Goal: Obtain resource: Obtain resource

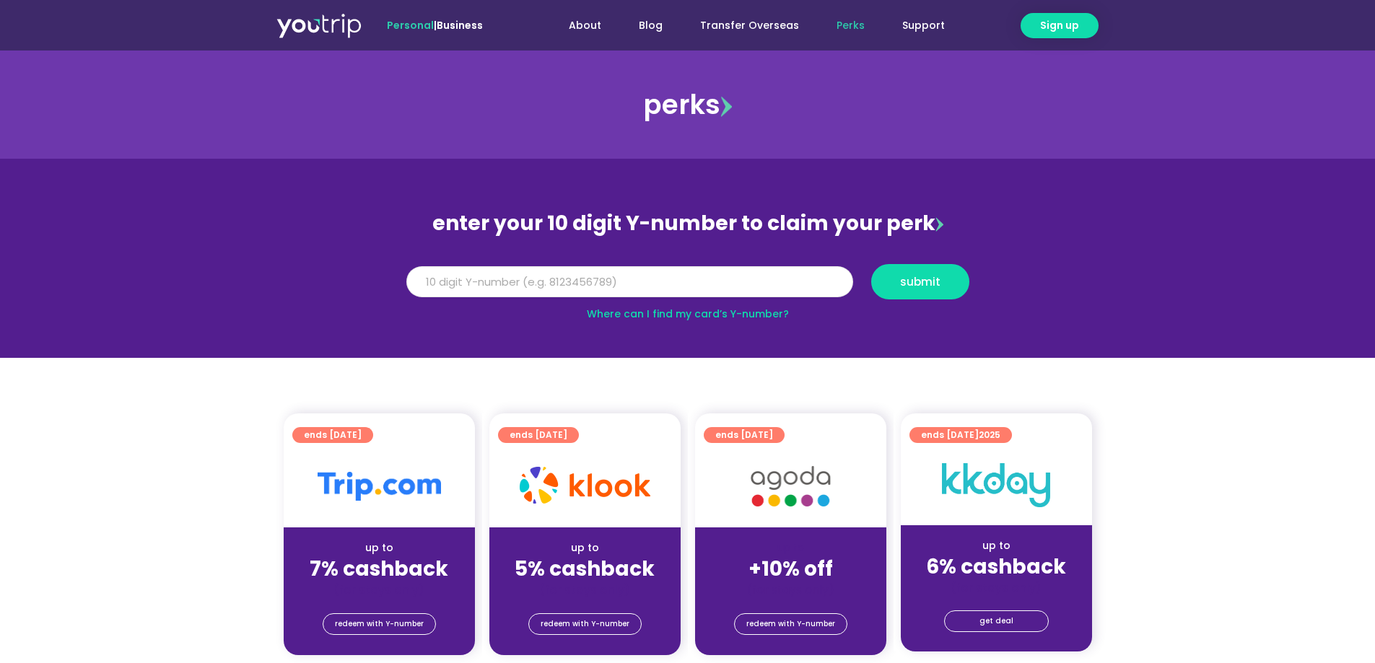
click at [619, 283] on input "Y Number" at bounding box center [629, 282] width 447 height 32
click at [595, 269] on input "Y Number" at bounding box center [629, 282] width 447 height 32
type input "8194530515"
click at [929, 287] on span "submit" at bounding box center [920, 281] width 40 height 11
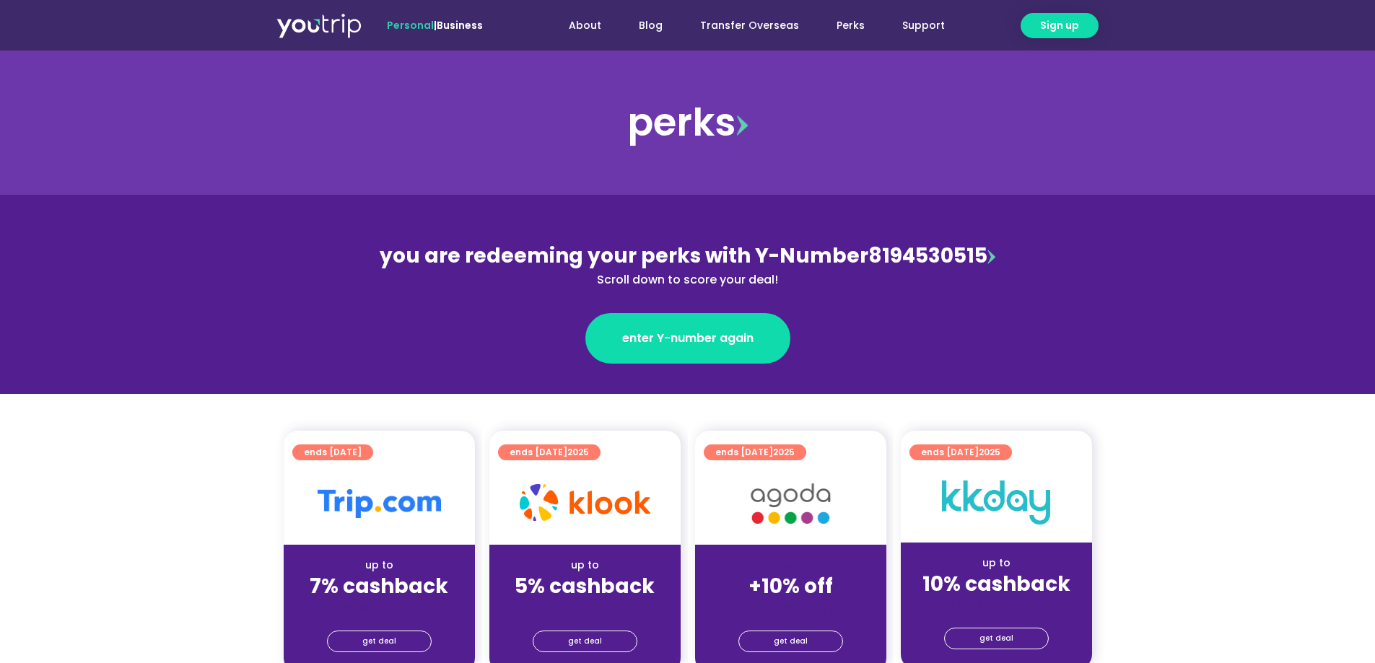
click at [993, 259] on img at bounding box center [991, 257] width 8 height 14
click at [741, 27] on link "Transfer Overseas" at bounding box center [749, 25] width 136 height 27
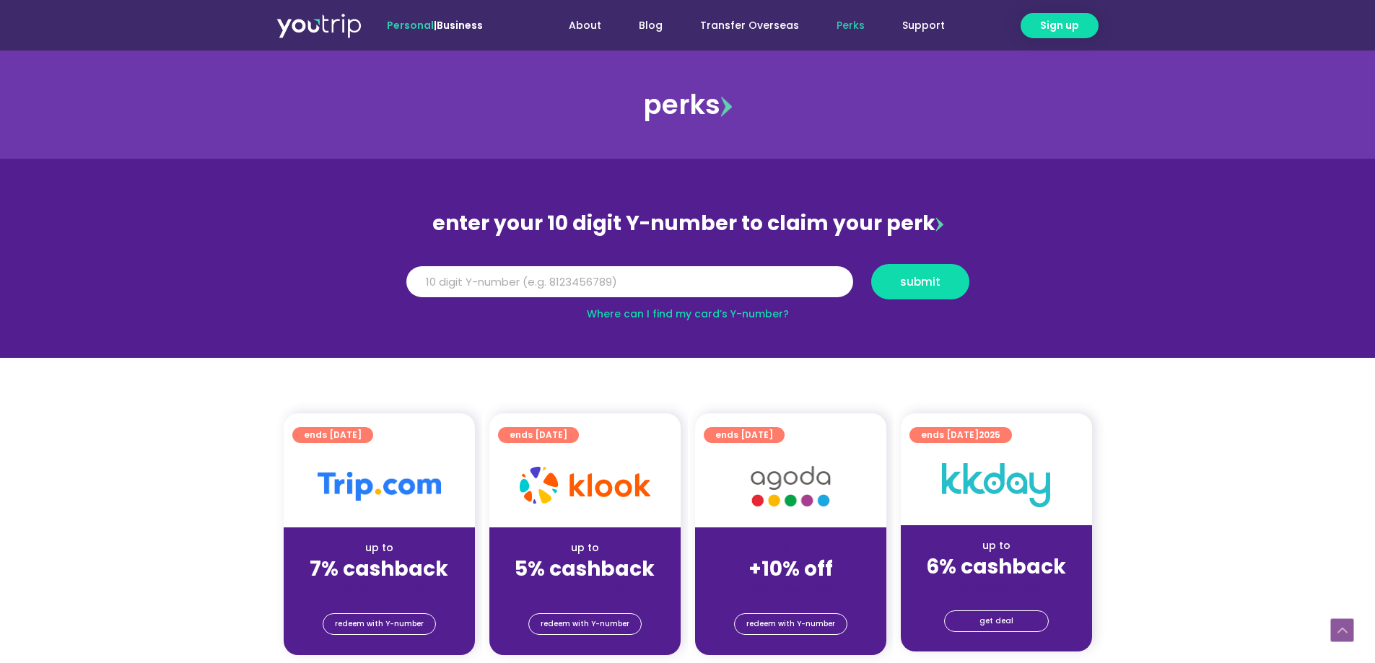
scroll to position [1155, 0]
